Goal: Task Accomplishment & Management: Complete application form

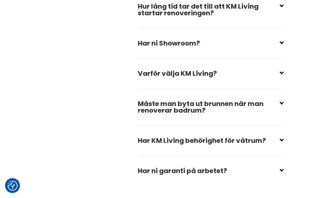
scroll to position [1128, 0]
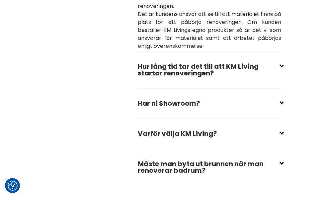
checkbox input "true"
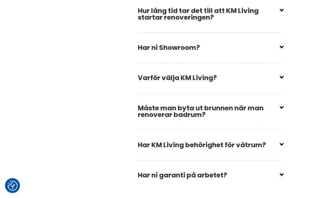
click at [281, 50] on input "checkbox" at bounding box center [210, 45] width 143 height 10
checkbox input "false"
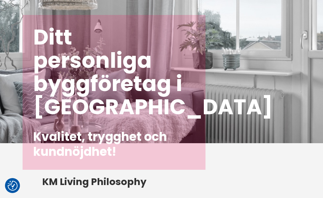
scroll to position [0, 0]
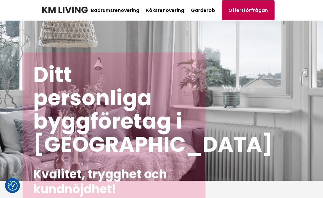
click at [237, 15] on link "Offertförfrågan" at bounding box center [248, 10] width 53 height 20
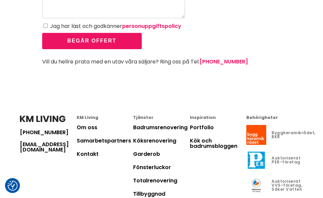
scroll to position [265, 0]
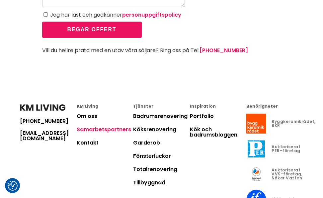
click at [108, 129] on link "Samarbetspartners" at bounding box center [104, 129] width 54 height 8
